Goal: Find specific page/section: Find specific page/section

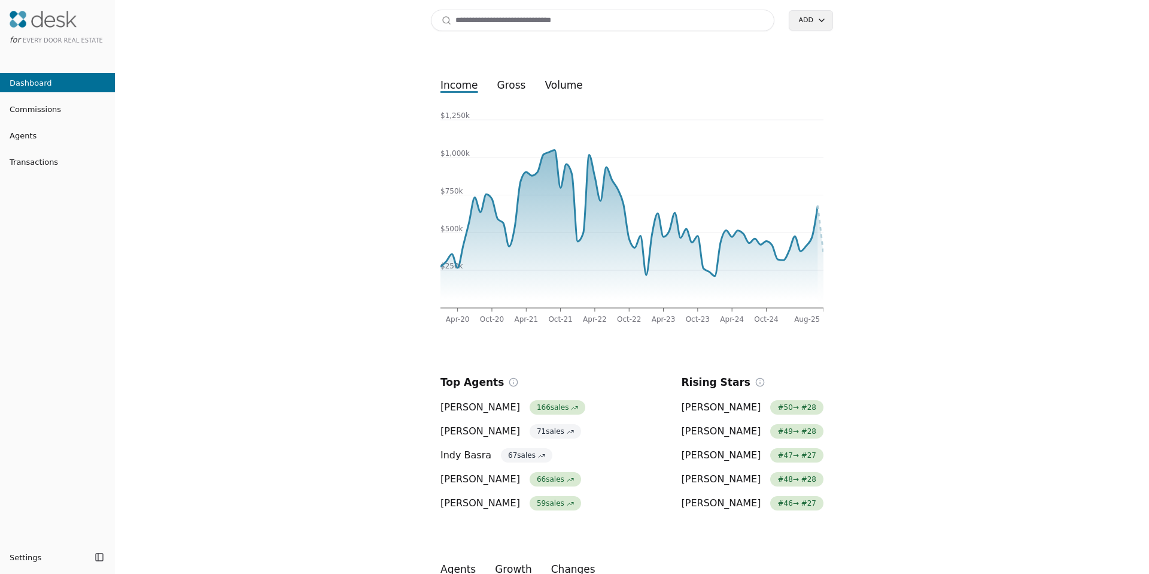
click at [484, 26] on input at bounding box center [603, 21] width 344 height 22
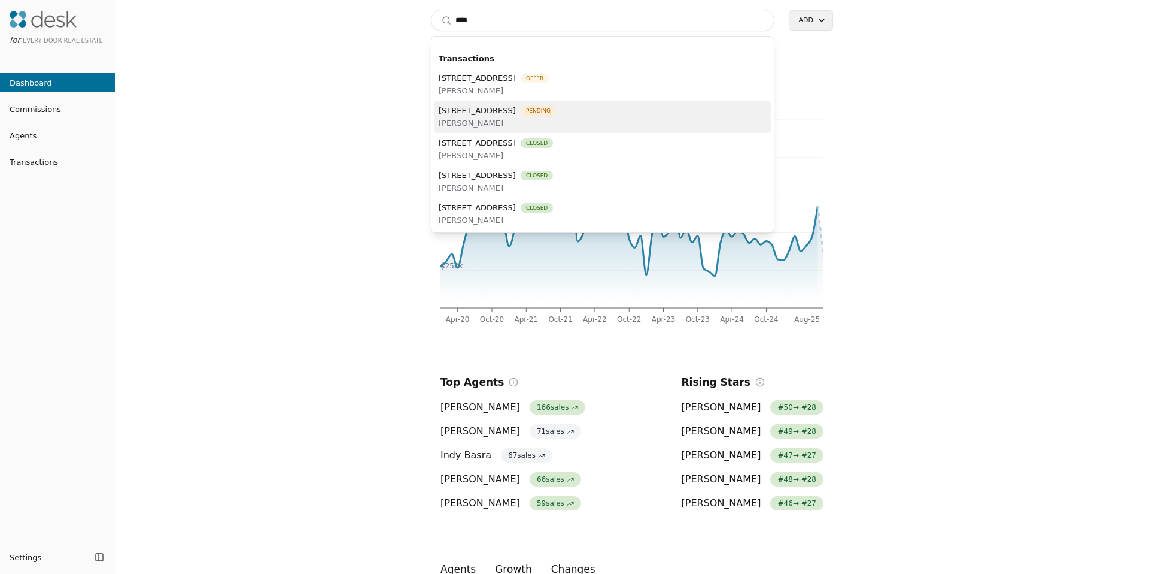
type input "****"
click at [529, 124] on span "[PERSON_NAME]" at bounding box center [497, 123] width 117 height 13
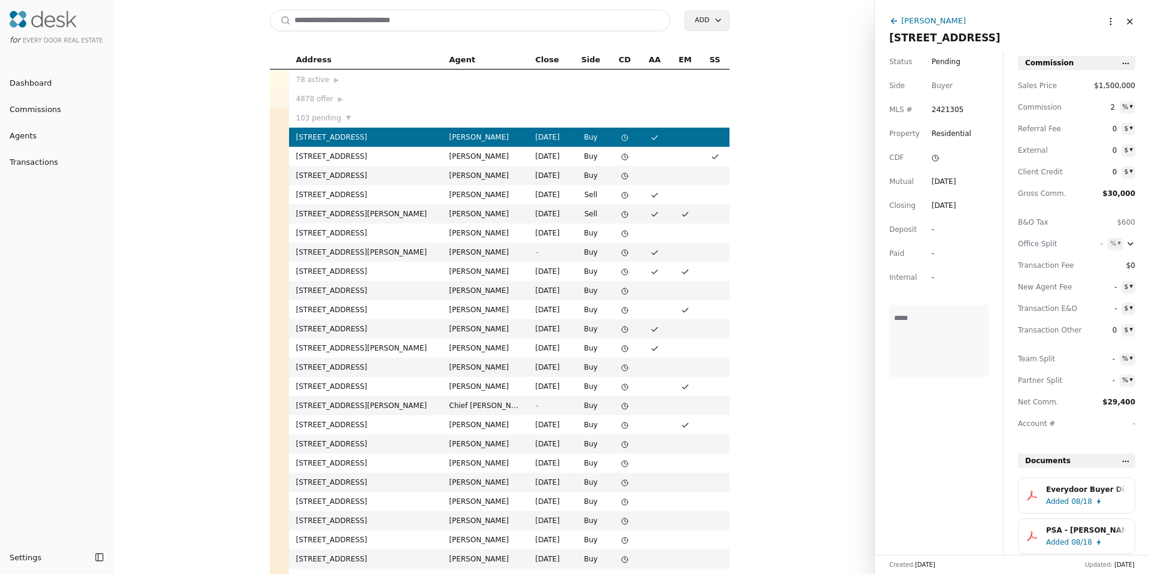
click at [929, 22] on div "[PERSON_NAME]" at bounding box center [934, 20] width 65 height 13
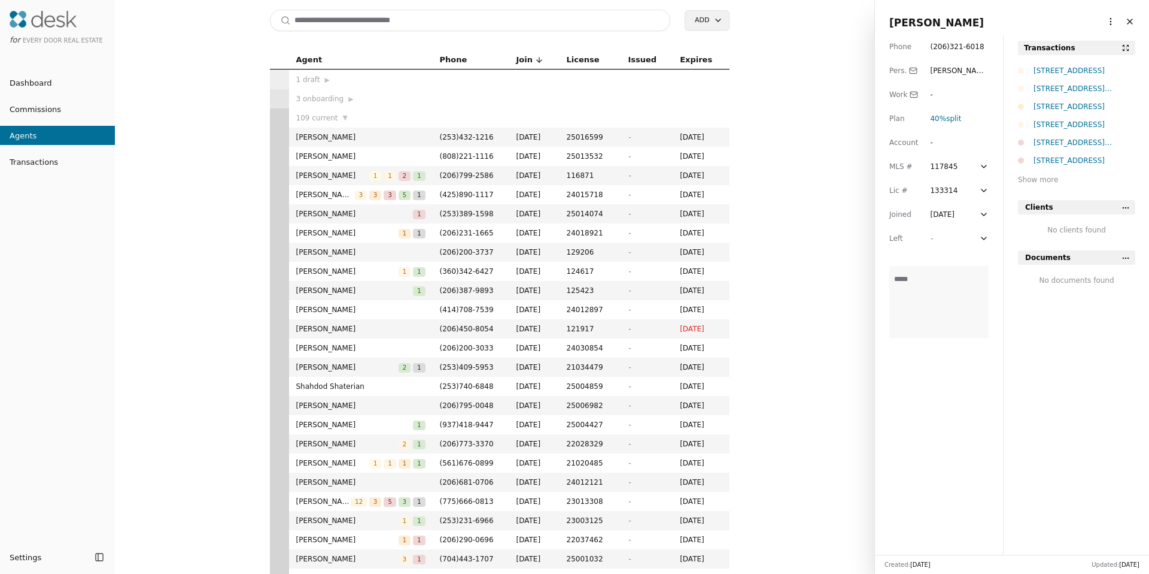
click at [1101, 25] on html "for Every Door Real Estate Dashboard Commissions Agents Transactions Settings T…" at bounding box center [574, 287] width 1149 height 574
click at [1077, 62] on link "Navigate as Agent" at bounding box center [1074, 66] width 72 height 13
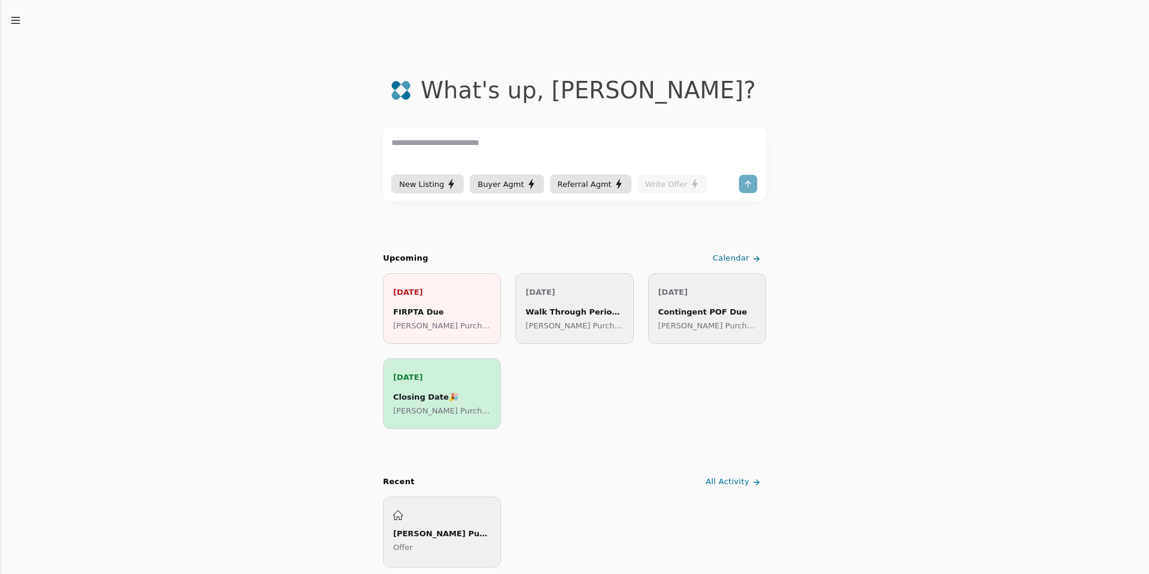
click at [19, 20] on line "button" at bounding box center [15, 20] width 8 height 0
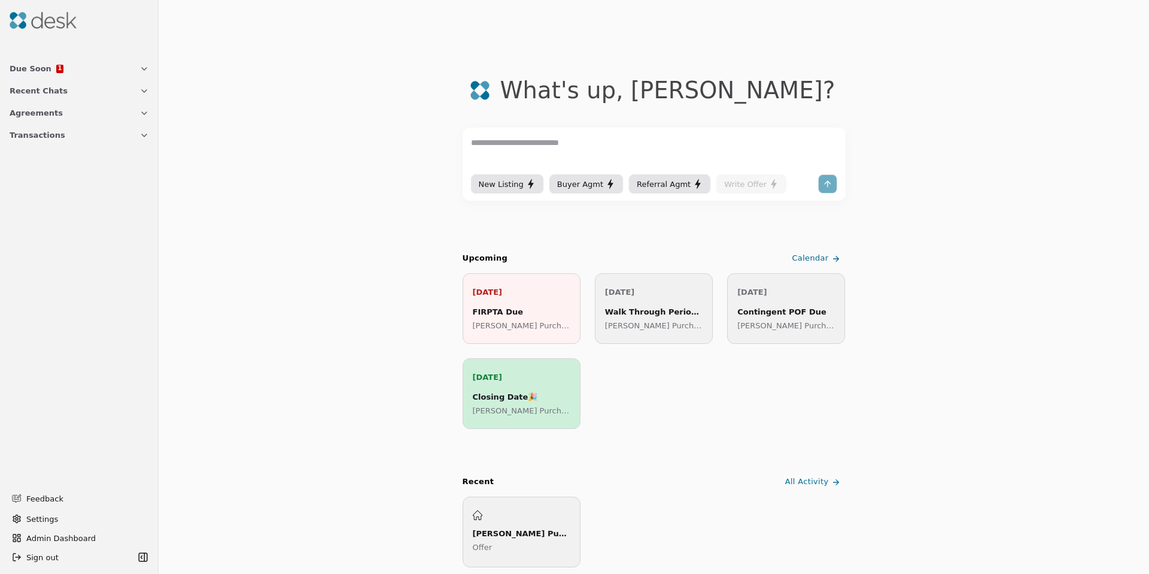
click at [37, 135] on span "Transactions" at bounding box center [38, 135] width 56 height 13
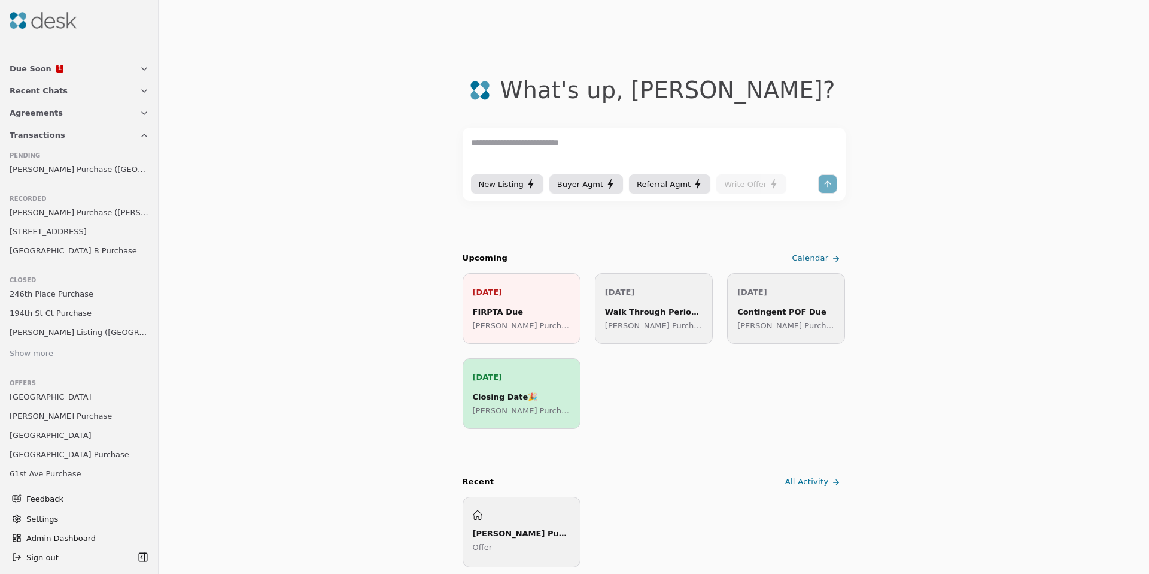
click at [83, 172] on span "Riedinger Purchase (11th Avenue)" at bounding box center [79, 169] width 139 height 13
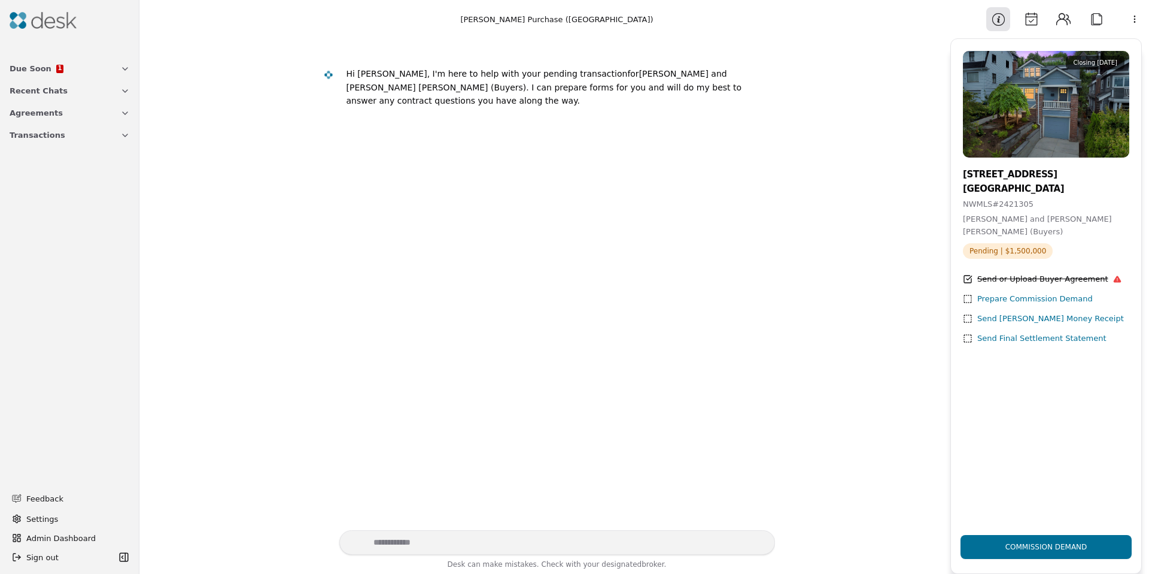
click at [1036, 16] on button "Calendar" at bounding box center [1032, 19] width 24 height 24
